Goal: Consume media (video, audio): Consume media (video, audio)

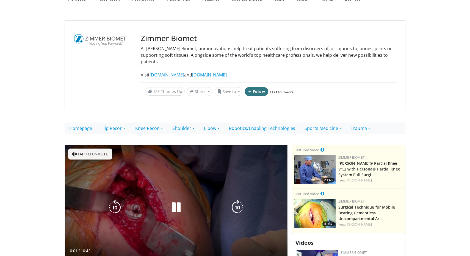
scroll to position [29, 0]
click at [173, 201] on icon "Video Player" at bounding box center [175, 207] width 15 height 15
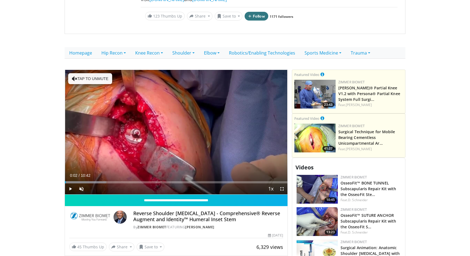
scroll to position [111, 0]
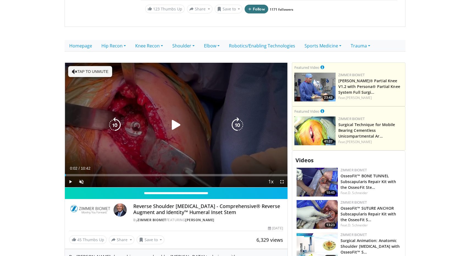
click at [173, 119] on icon "Video Player" at bounding box center [175, 125] width 15 height 15
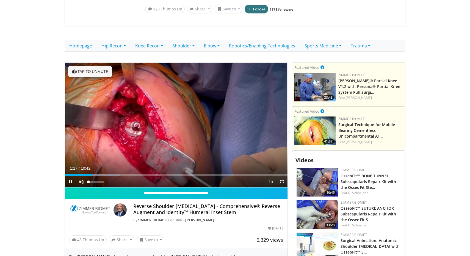
click at [81, 177] on span "Video Player" at bounding box center [81, 182] width 11 height 11
